Goal: Information Seeking & Learning: Find specific fact

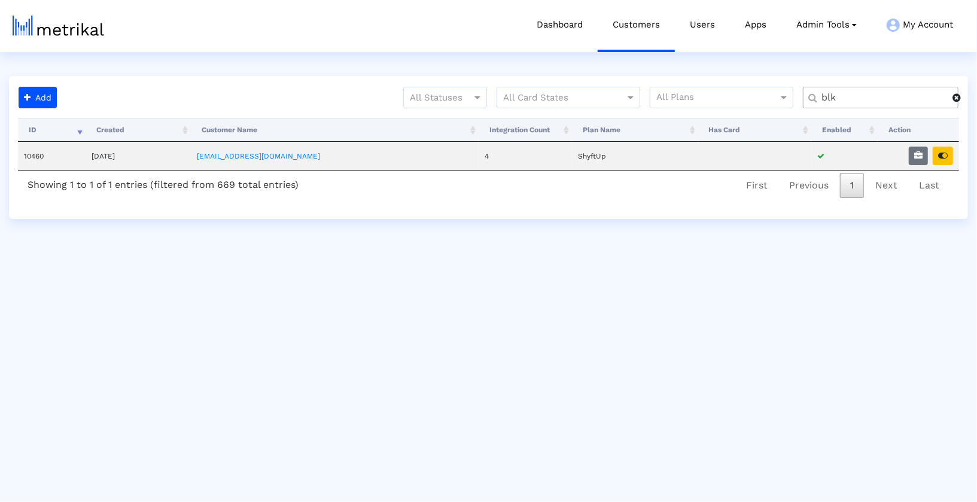
click at [865, 93] on input "blk" at bounding box center [882, 98] width 139 height 13
type input "rumble"
click at [919, 156] on icon "button" at bounding box center [918, 155] width 8 height 8
select select "1: 1"
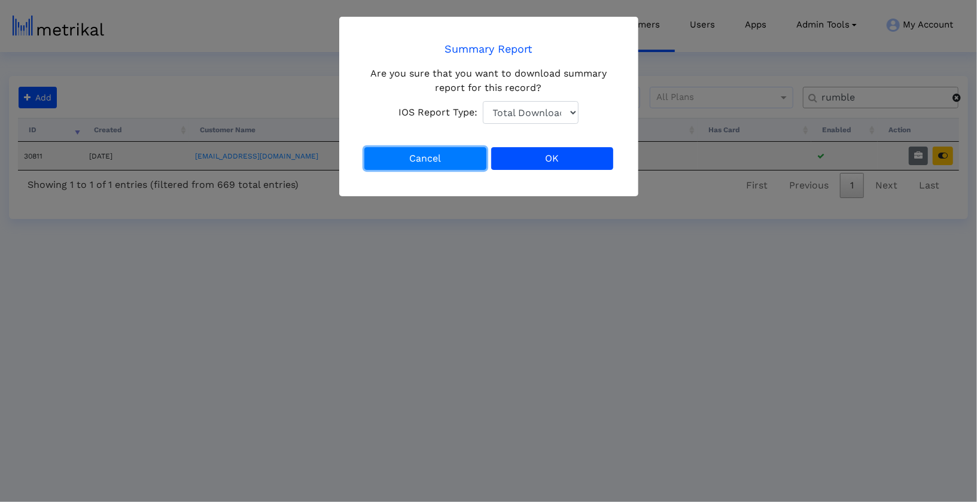
click at [452, 165] on button "Cancel" at bounding box center [425, 158] width 122 height 23
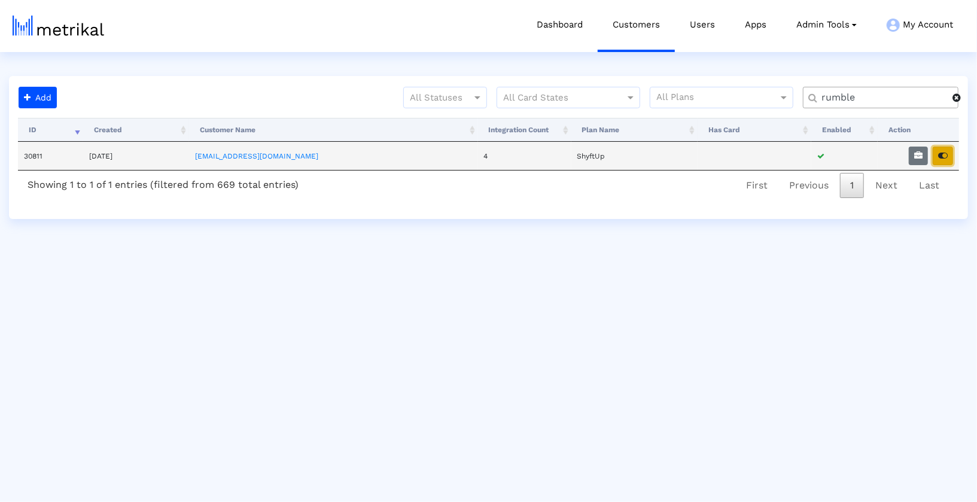
click at [940, 158] on icon "button" at bounding box center [943, 155] width 10 height 8
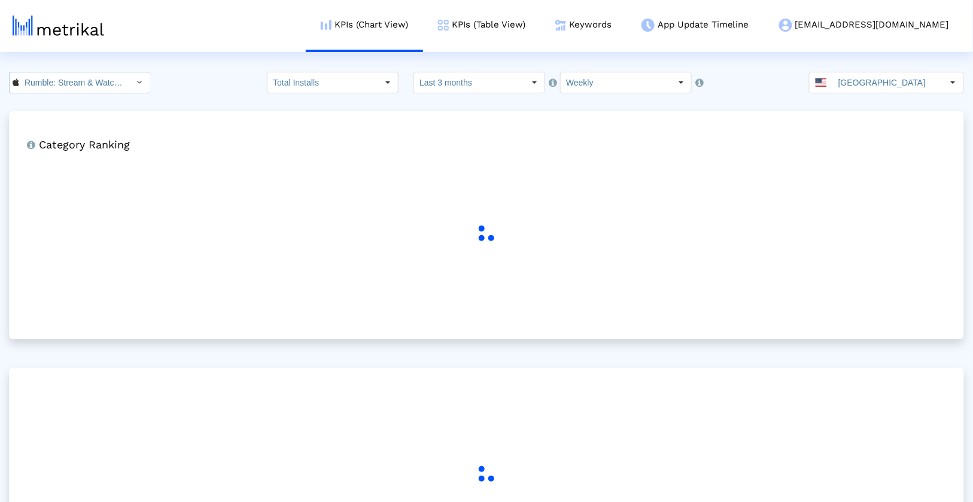
click at [66, 88] on input "Rumble: Stream & Watch Videos < 1518427877 >" at bounding box center [73, 82] width 108 height 20
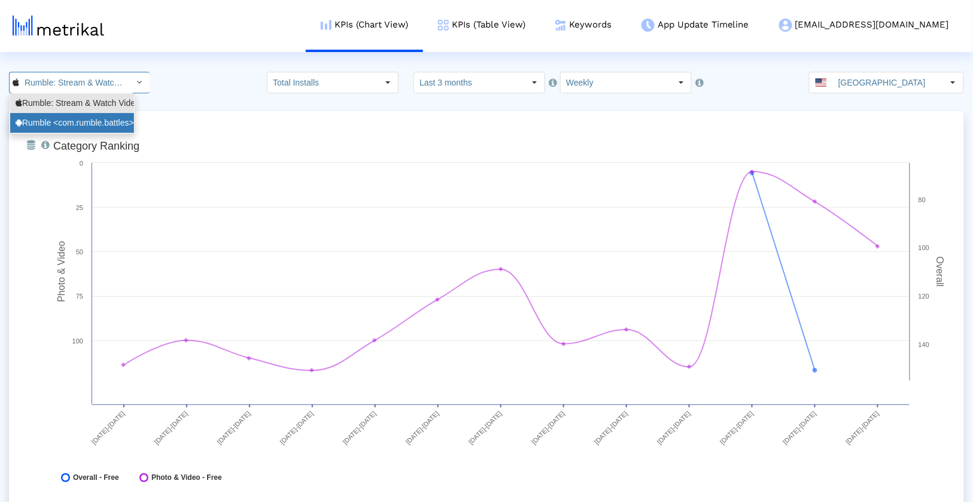
click at [66, 121] on div "Rumble <com.rumble.battles>" at bounding box center [72, 122] width 113 height 11
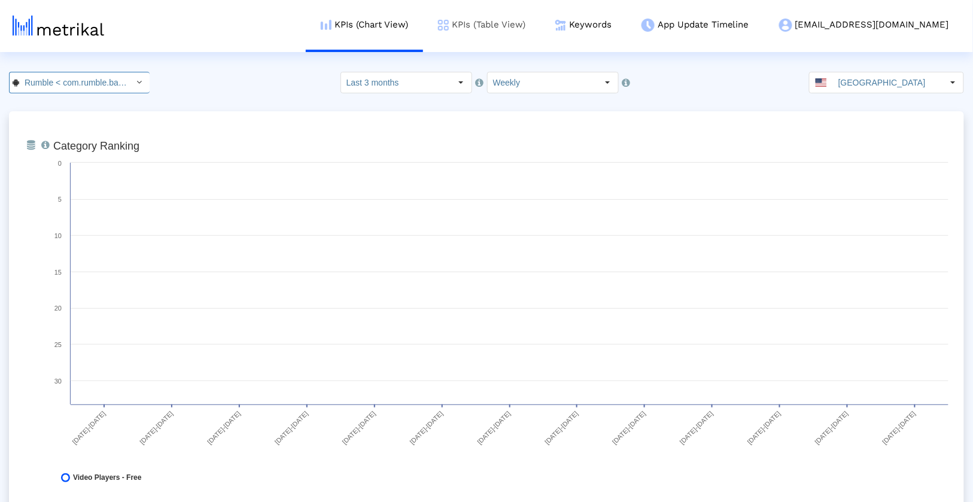
scroll to position [0, 31]
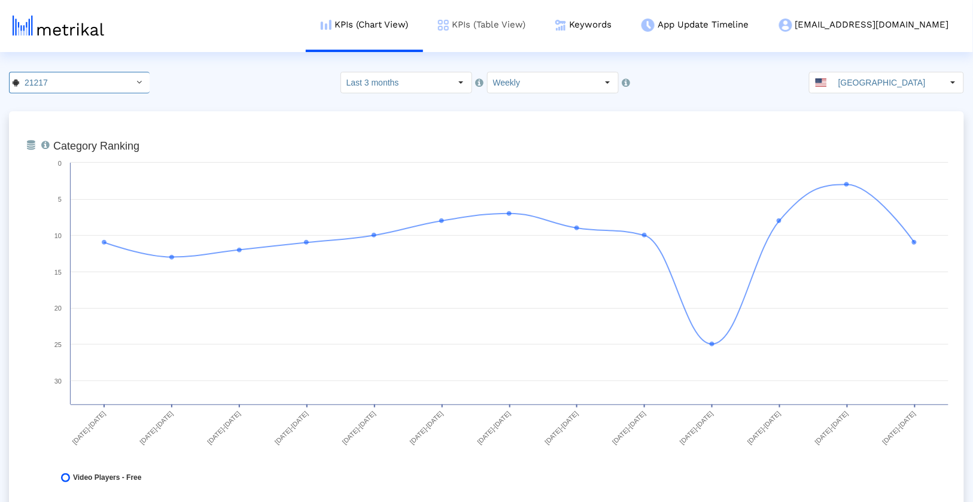
click at [540, 29] on link "KPIs (Table View)" at bounding box center [481, 25] width 117 height 50
click at [627, 31] on link "Keywords" at bounding box center [583, 25] width 86 height 50
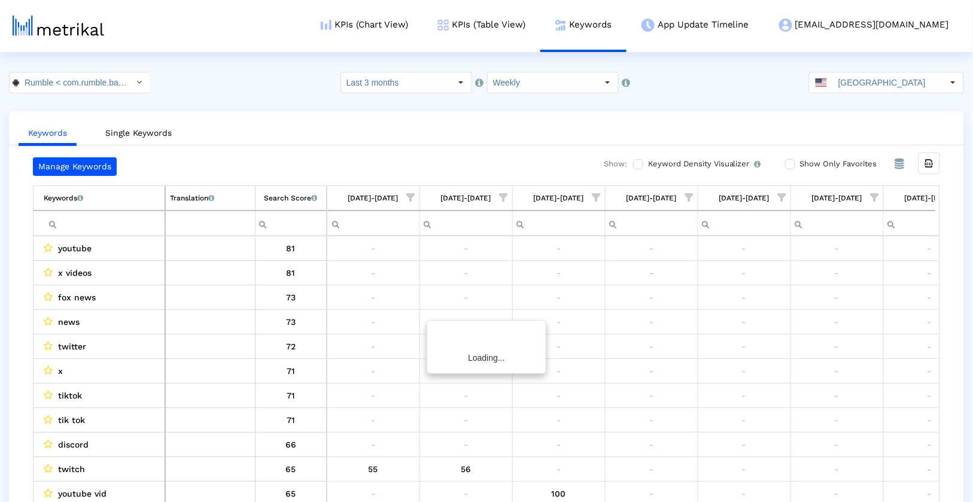
scroll to position [0, 596]
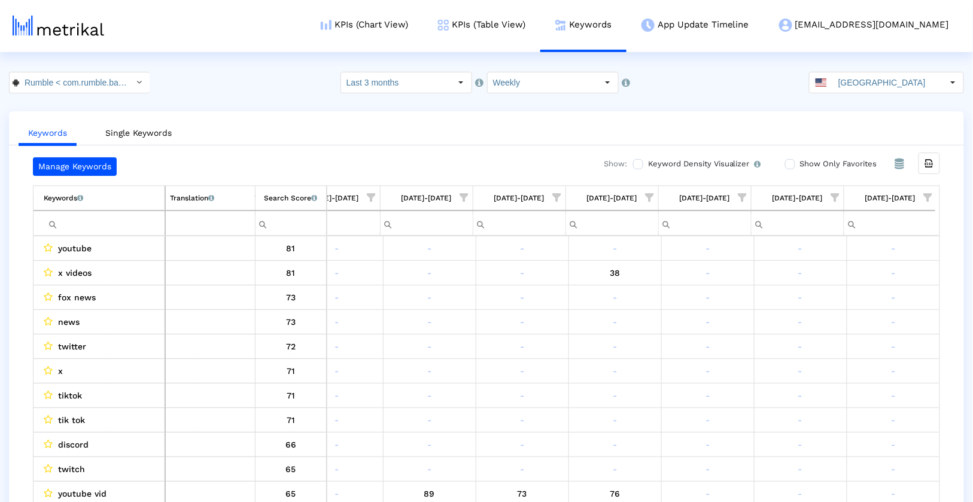
click at [101, 226] on input "Filter cell" at bounding box center [104, 224] width 121 height 20
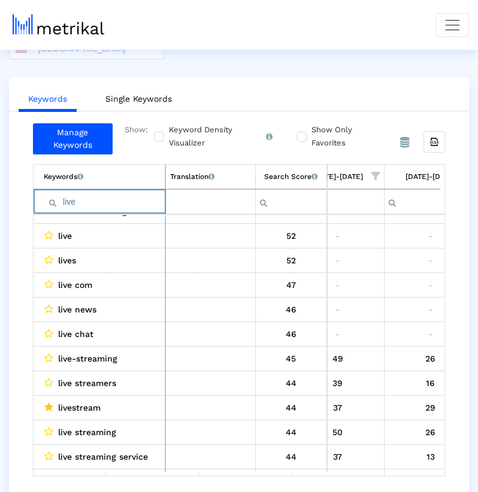
scroll to position [0, 777]
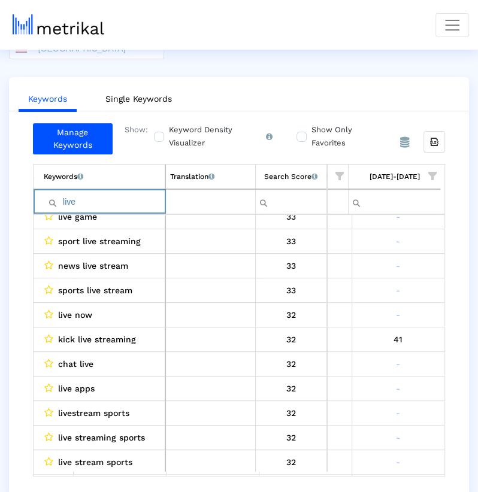
click at [89, 202] on input "live" at bounding box center [104, 202] width 121 height 20
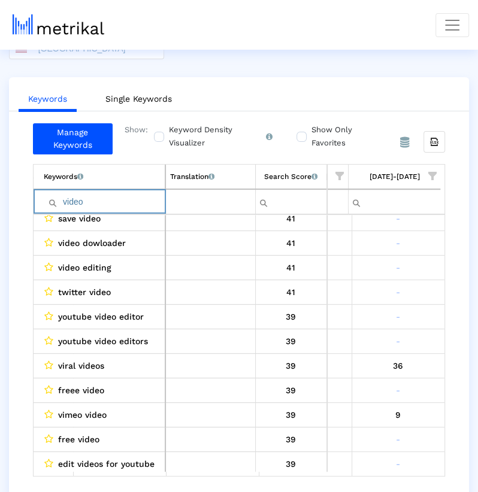
type input "video"
